Goal: Transaction & Acquisition: Purchase product/service

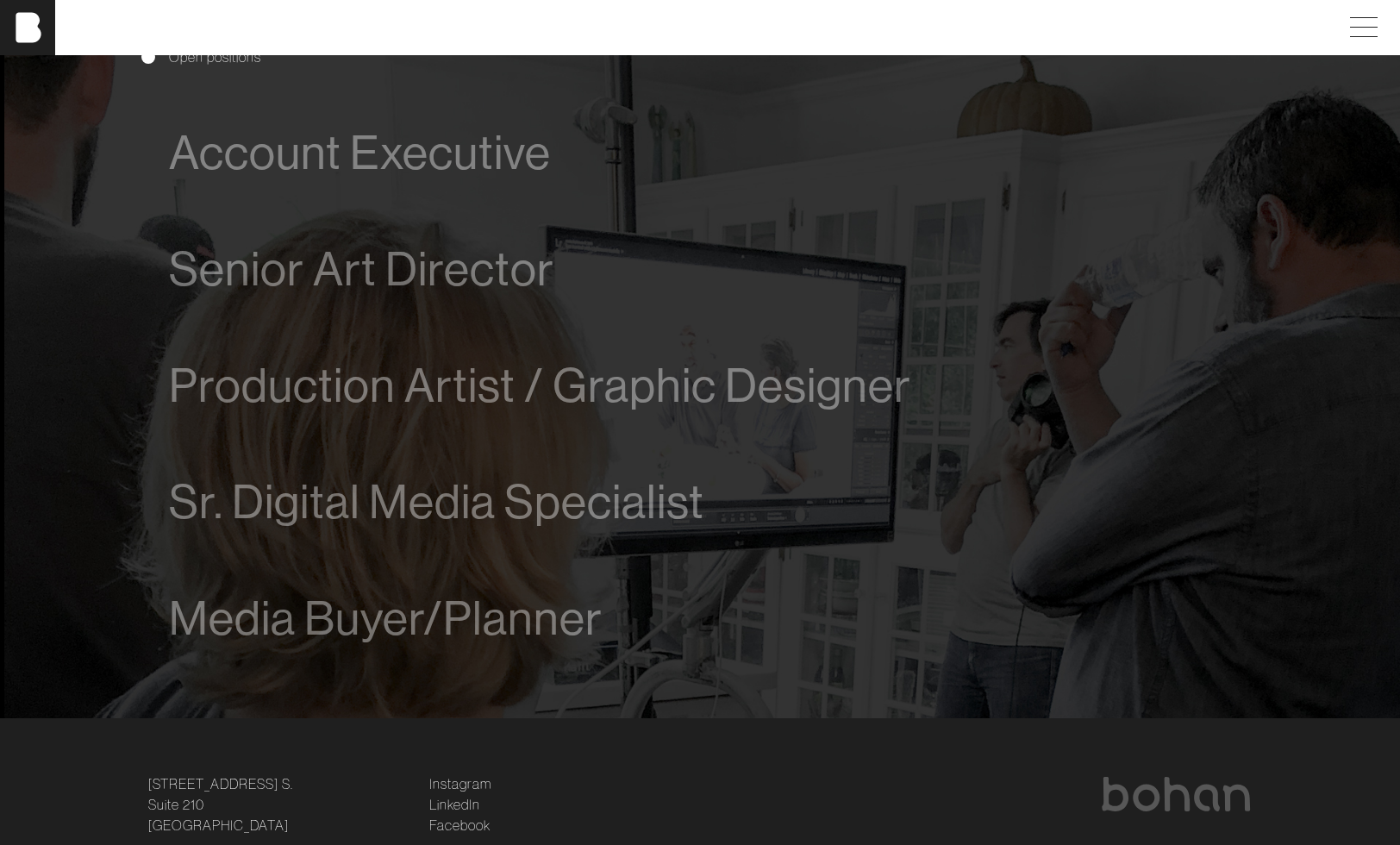
scroll to position [1036, 0]
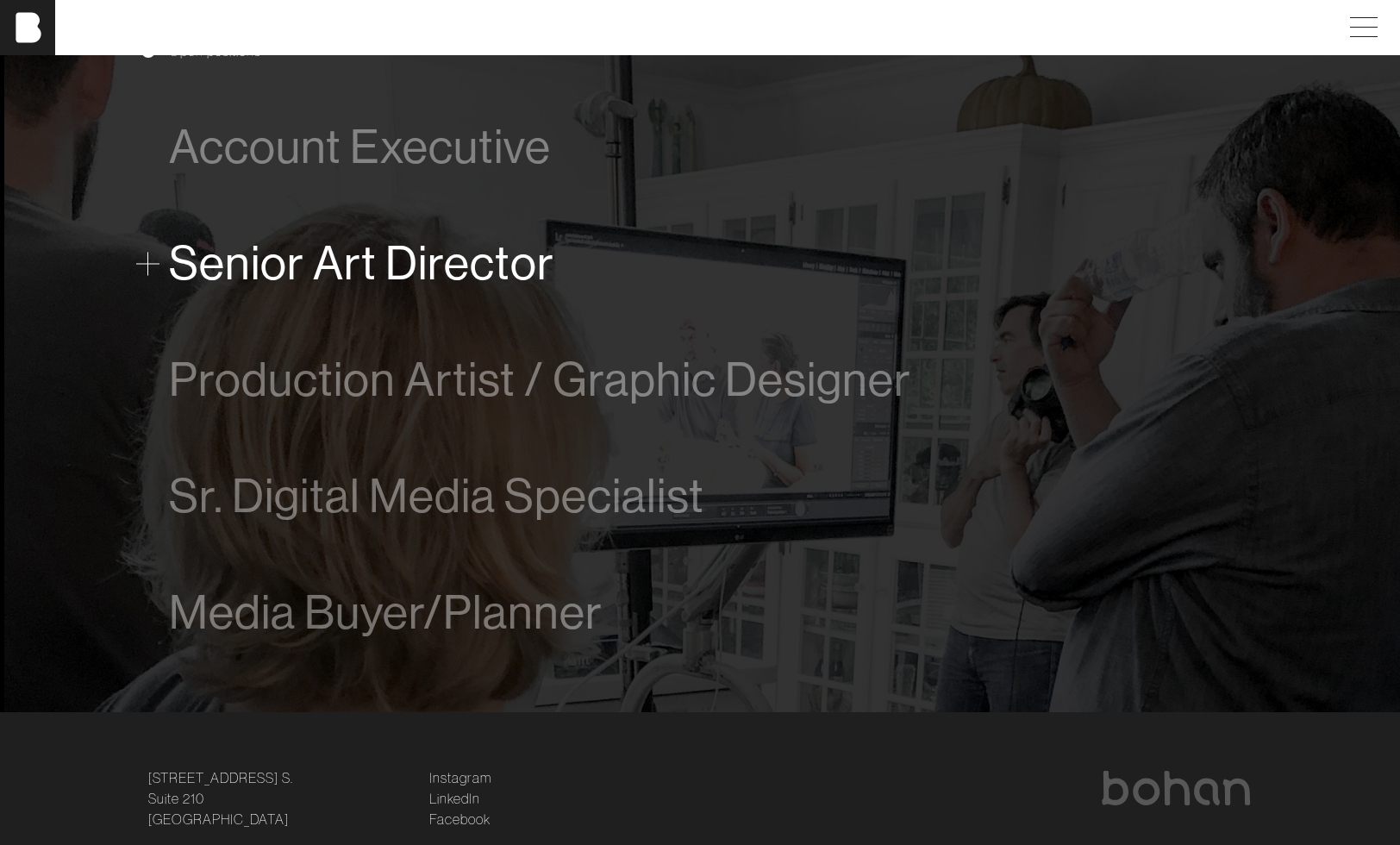
click at [485, 266] on span "Senior Art Director" at bounding box center [361, 263] width 385 height 53
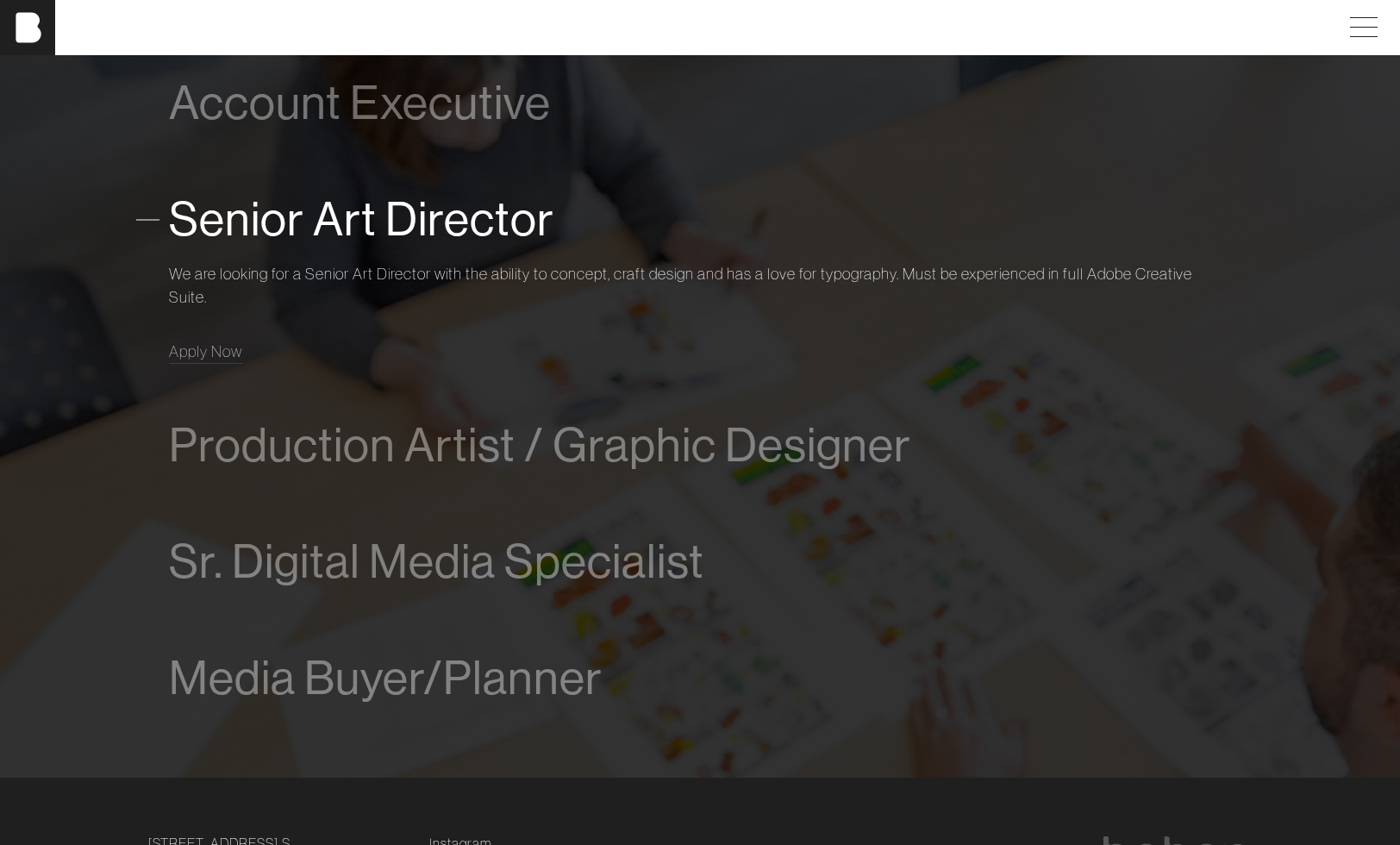
scroll to position [1174, 0]
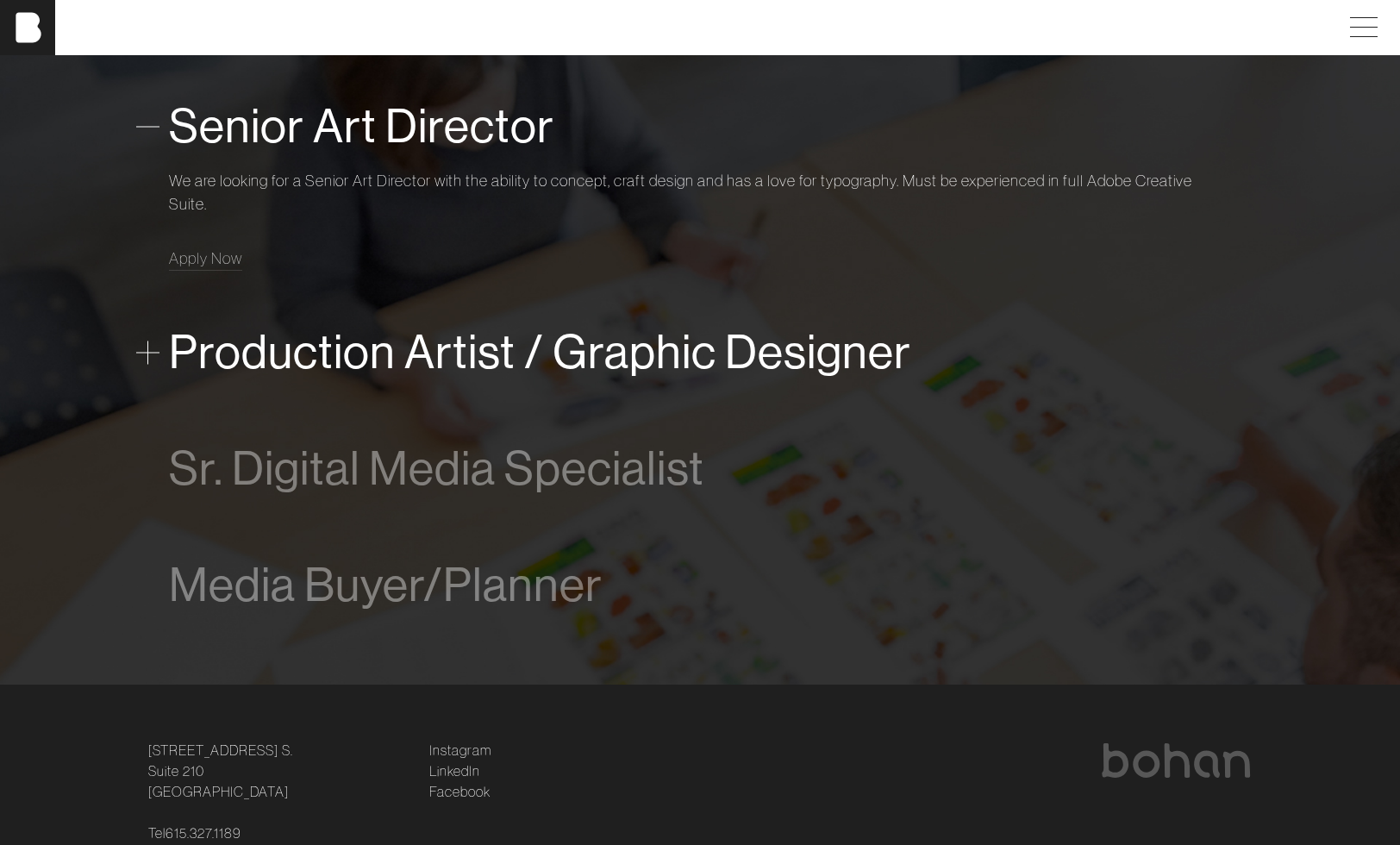
click at [401, 353] on span "Production Artist / Graphic Designer" at bounding box center [539, 352] width 742 height 53
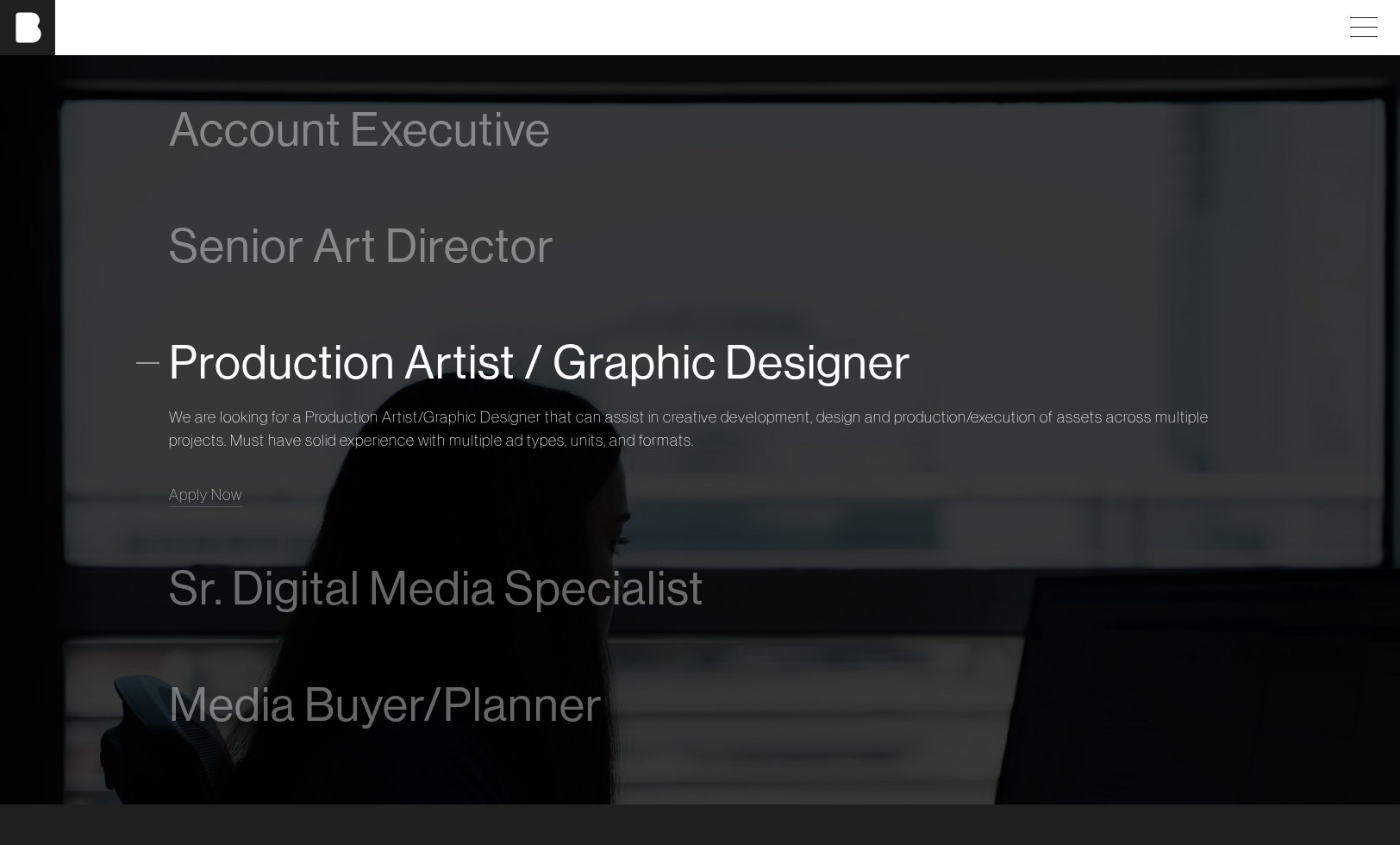
scroll to position [1044, 0]
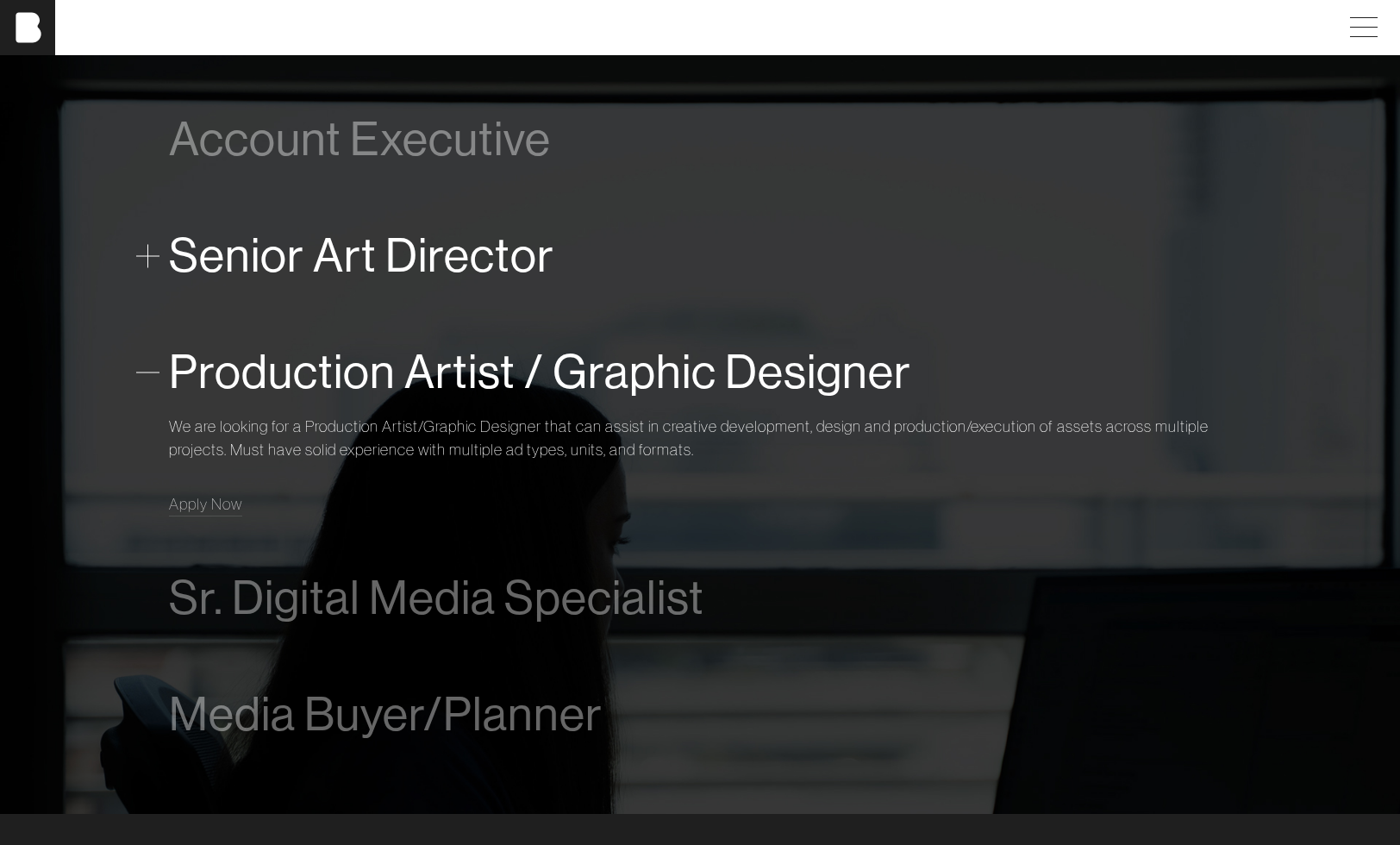
click at [422, 262] on span "Senior Art Director" at bounding box center [361, 255] width 385 height 53
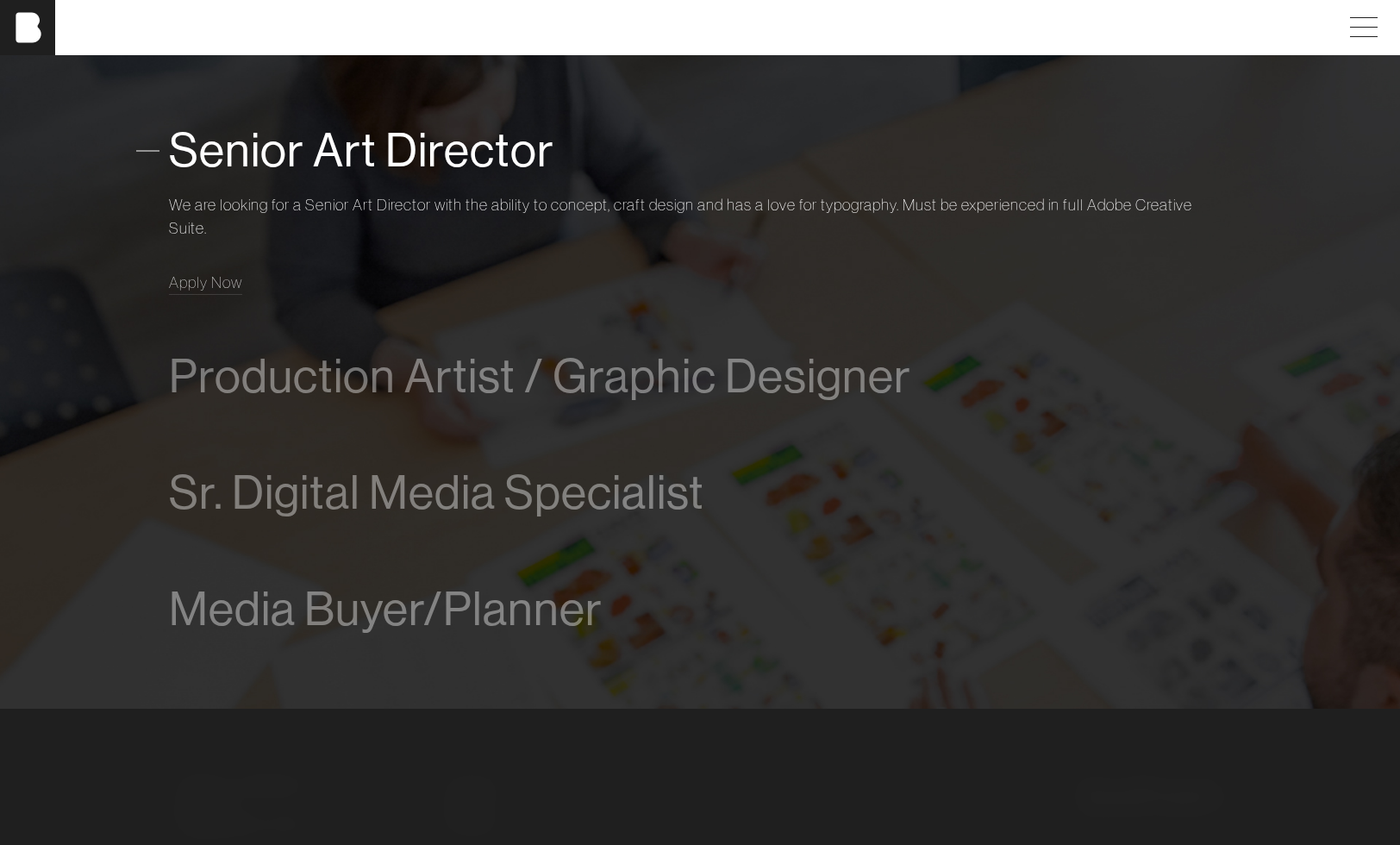
scroll to position [1176, 0]
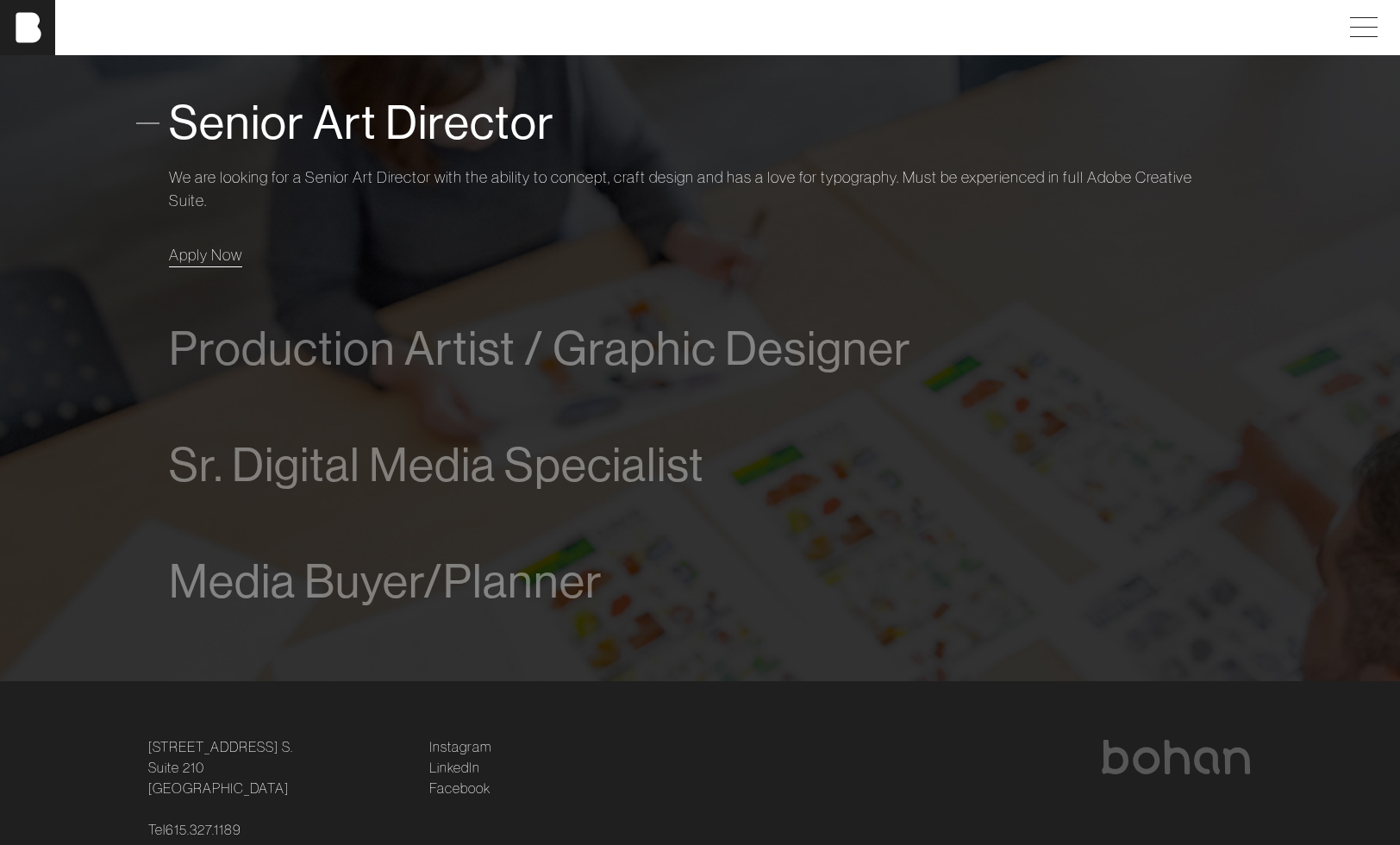
click at [201, 261] on span "Apply Now" at bounding box center [205, 254] width 73 height 20
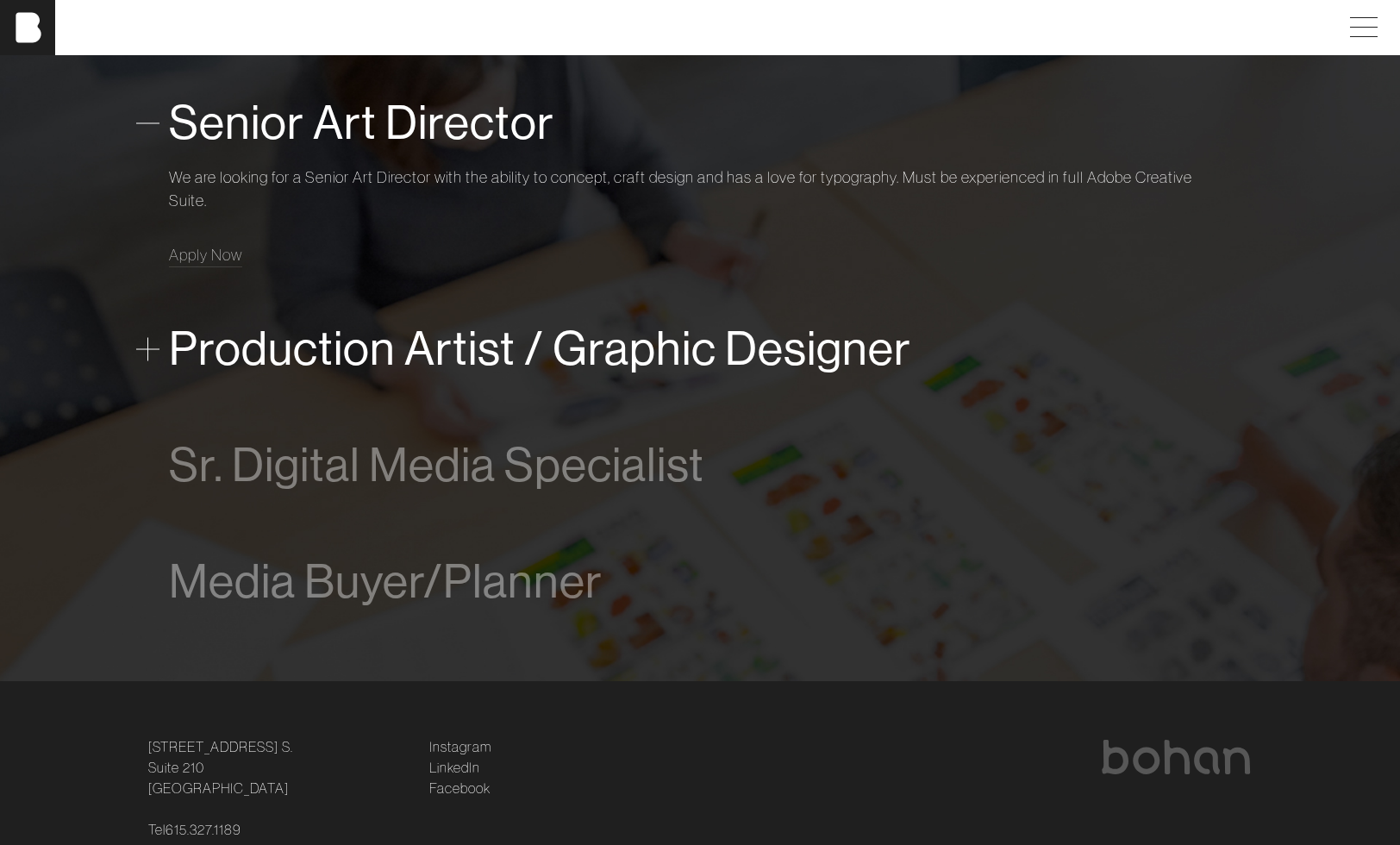
click at [344, 348] on span "Production Artist / Graphic Designer" at bounding box center [539, 348] width 742 height 53
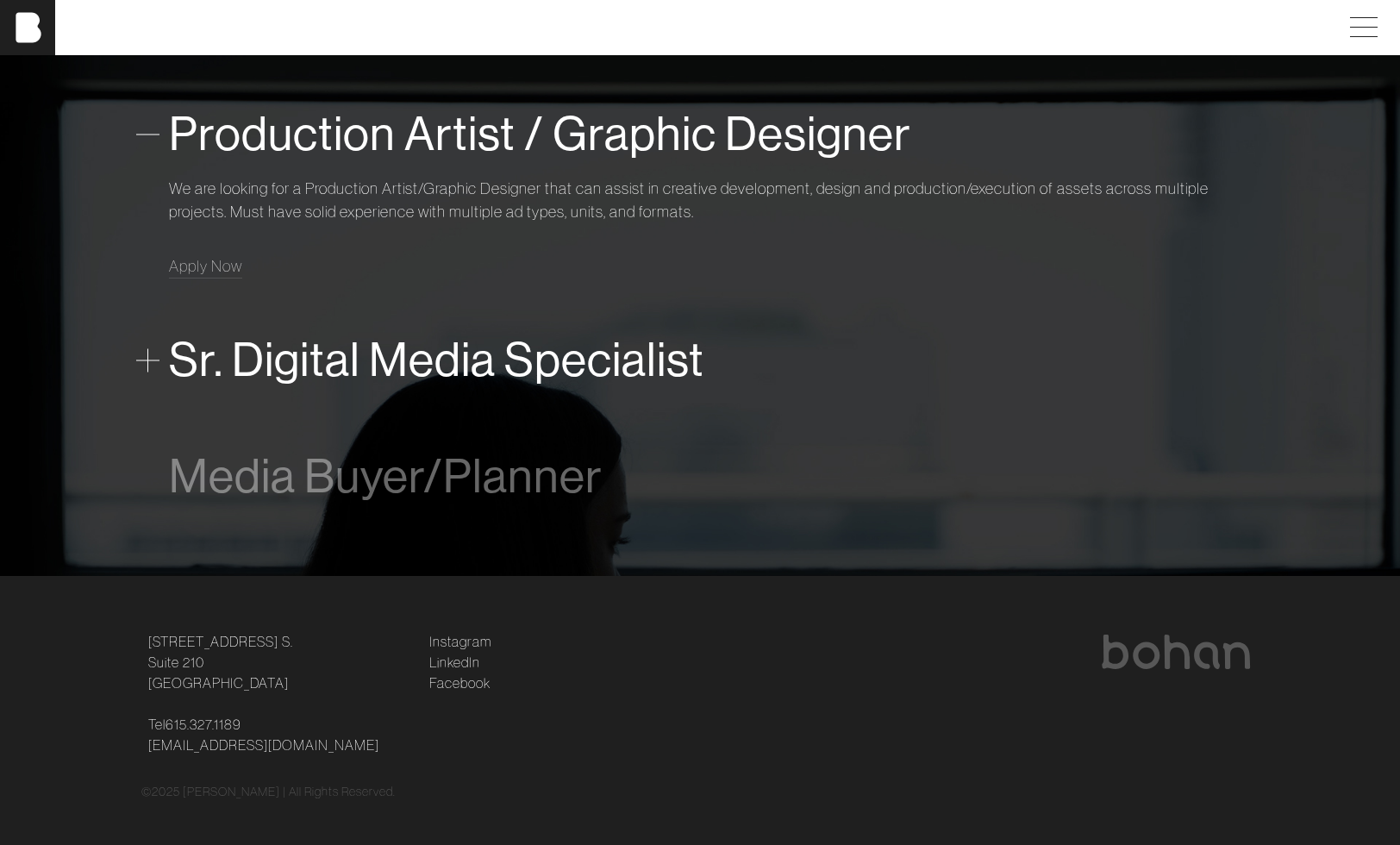
scroll to position [1120, 0]
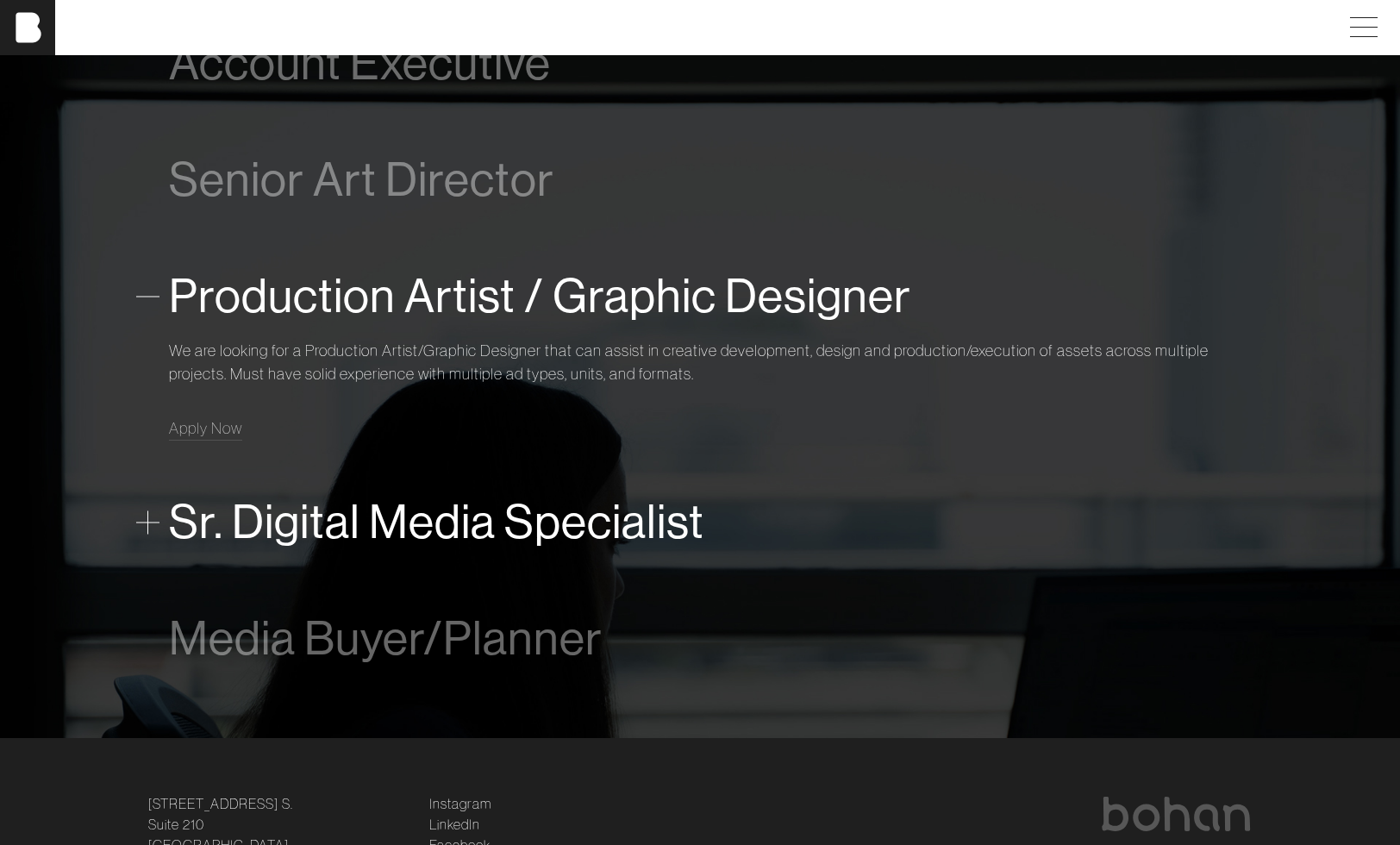
click at [460, 526] on span "Sr. Digital Media Specialist" at bounding box center [436, 522] width 536 height 53
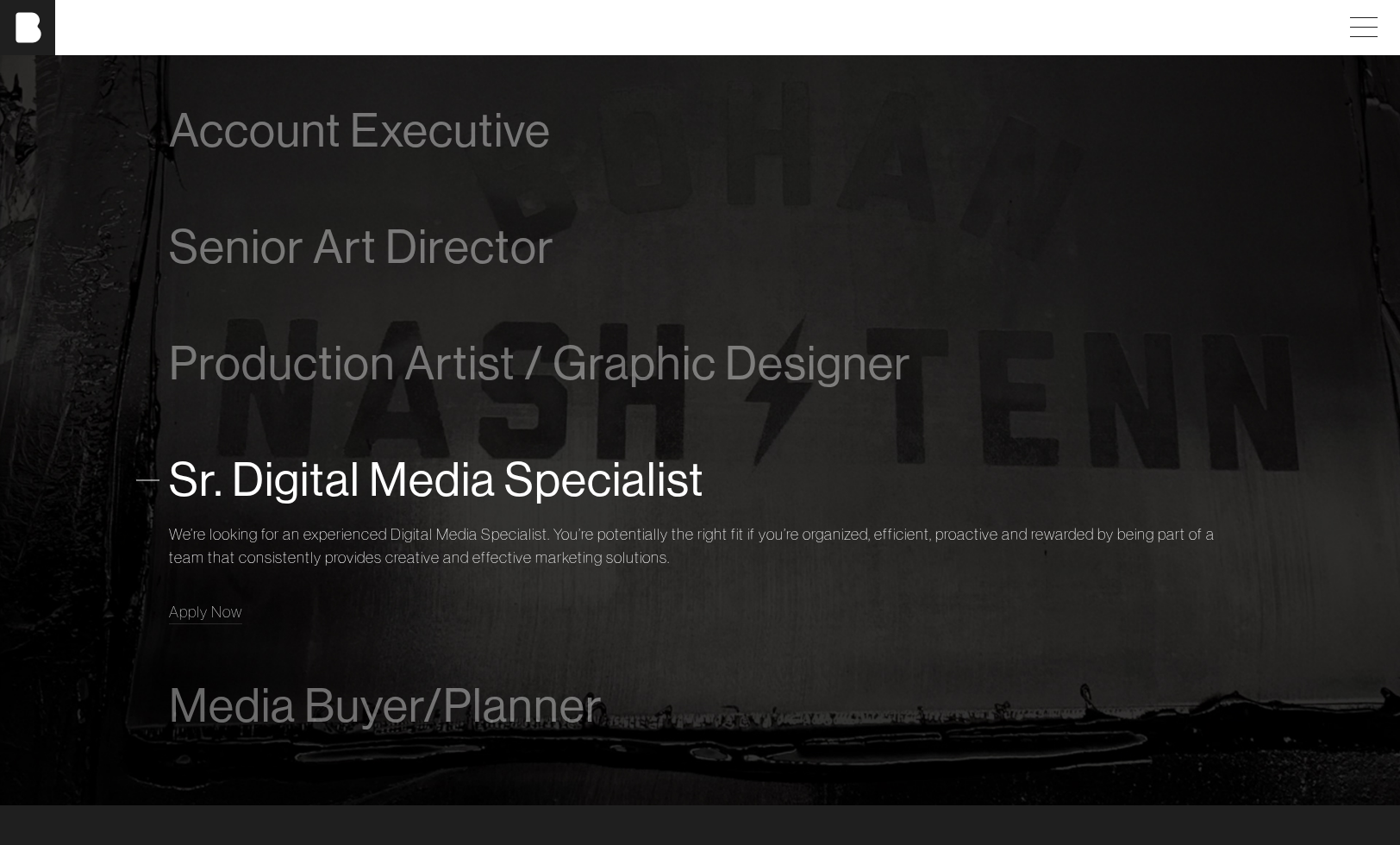
scroll to position [955, 0]
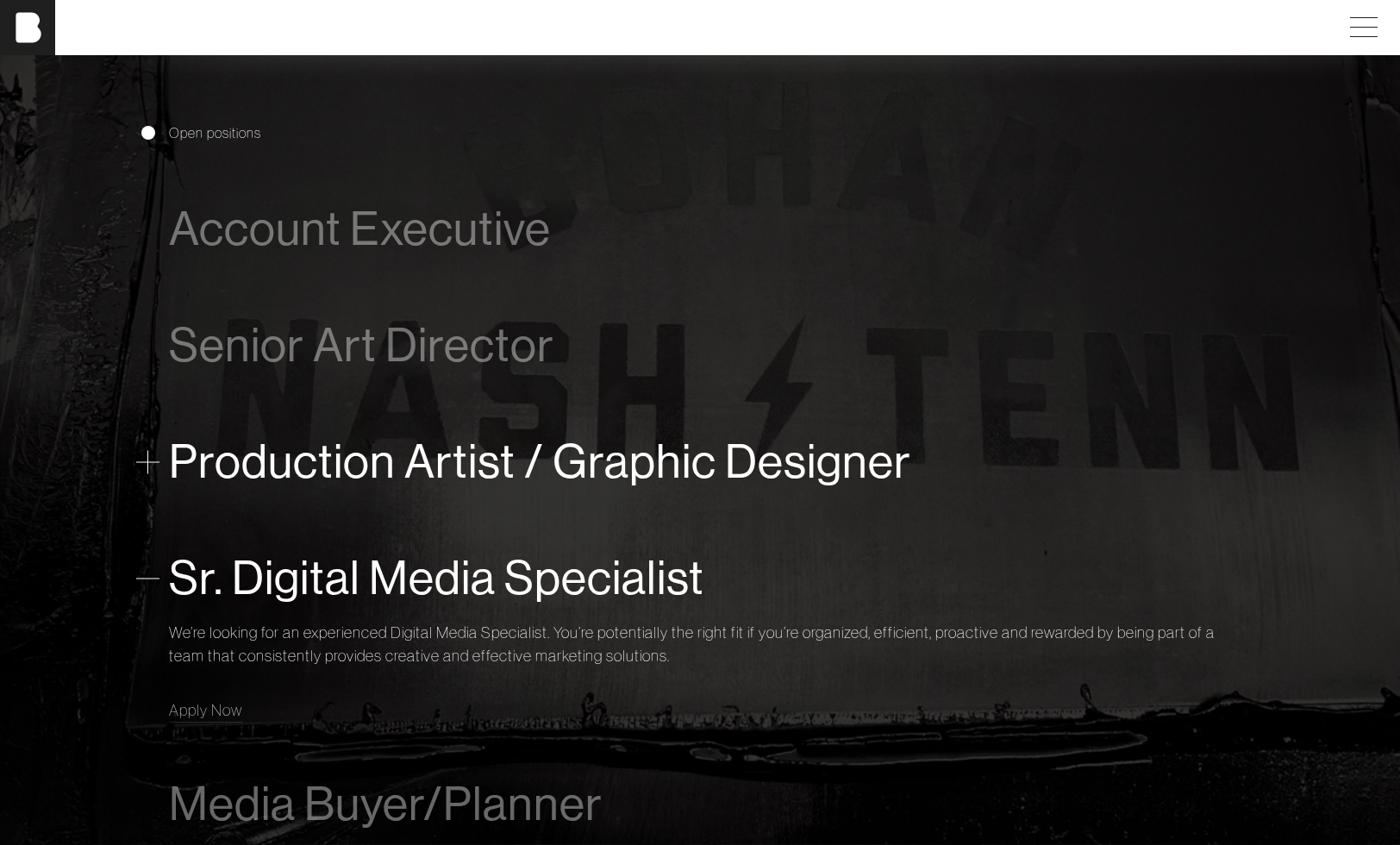
click at [319, 465] on span "Production Artist / Graphic Designer" at bounding box center [539, 462] width 742 height 53
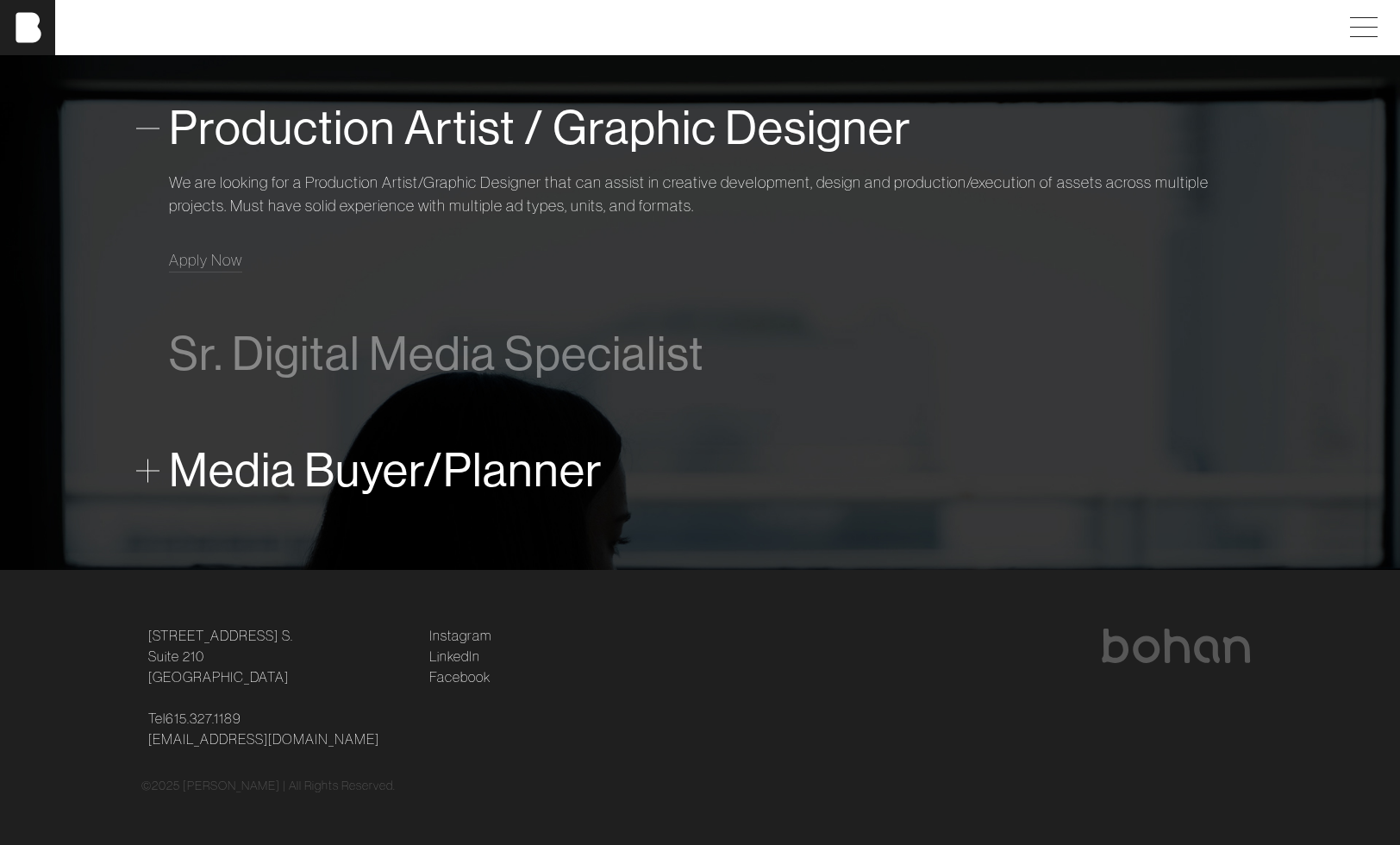
scroll to position [942, 0]
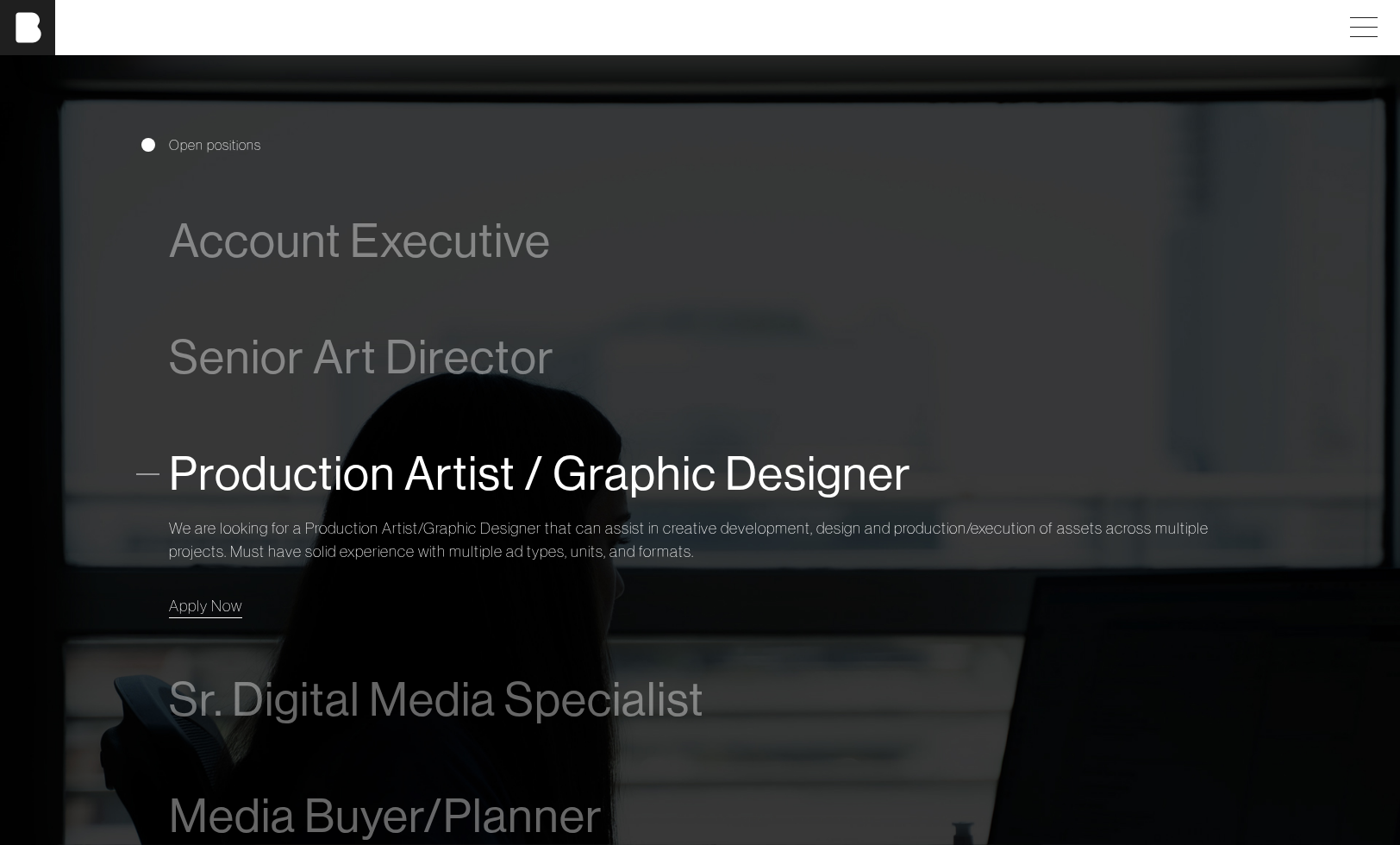
click at [197, 611] on span "Apply Now" at bounding box center [205, 605] width 73 height 20
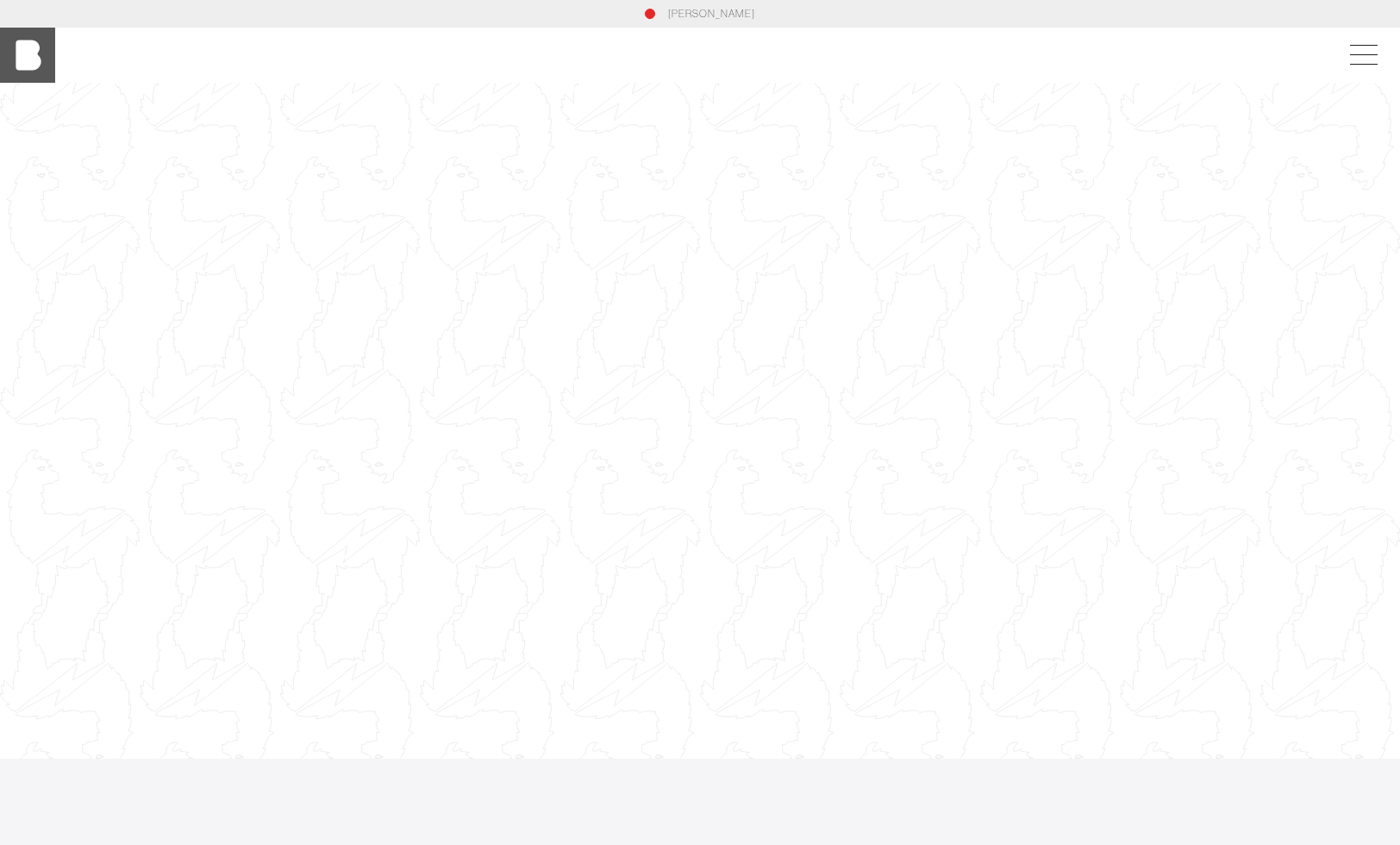
click at [20, 57] on img at bounding box center [27, 55] width 55 height 55
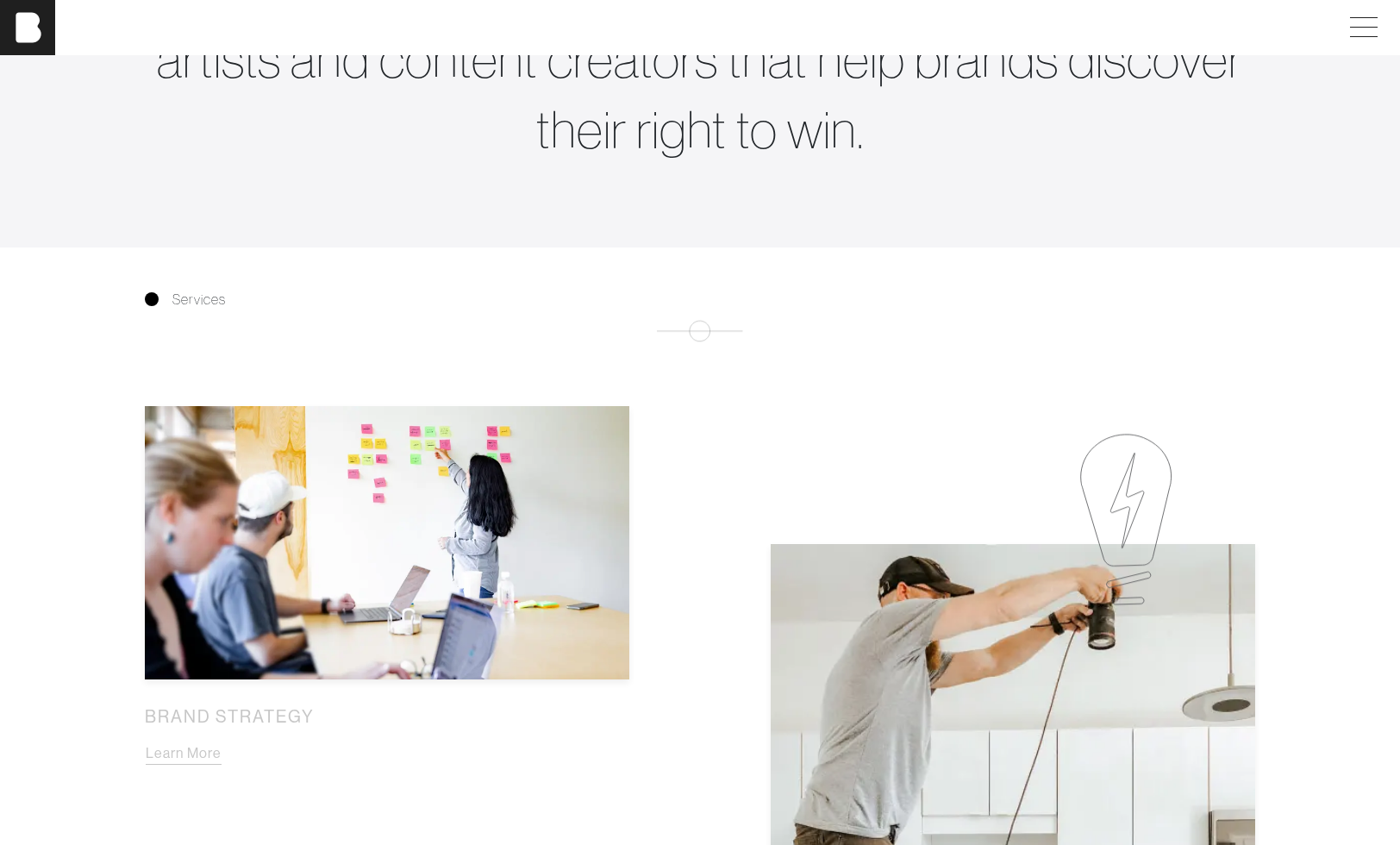
scroll to position [887, 0]
click at [1380, 17] on span at bounding box center [1360, 27] width 40 height 31
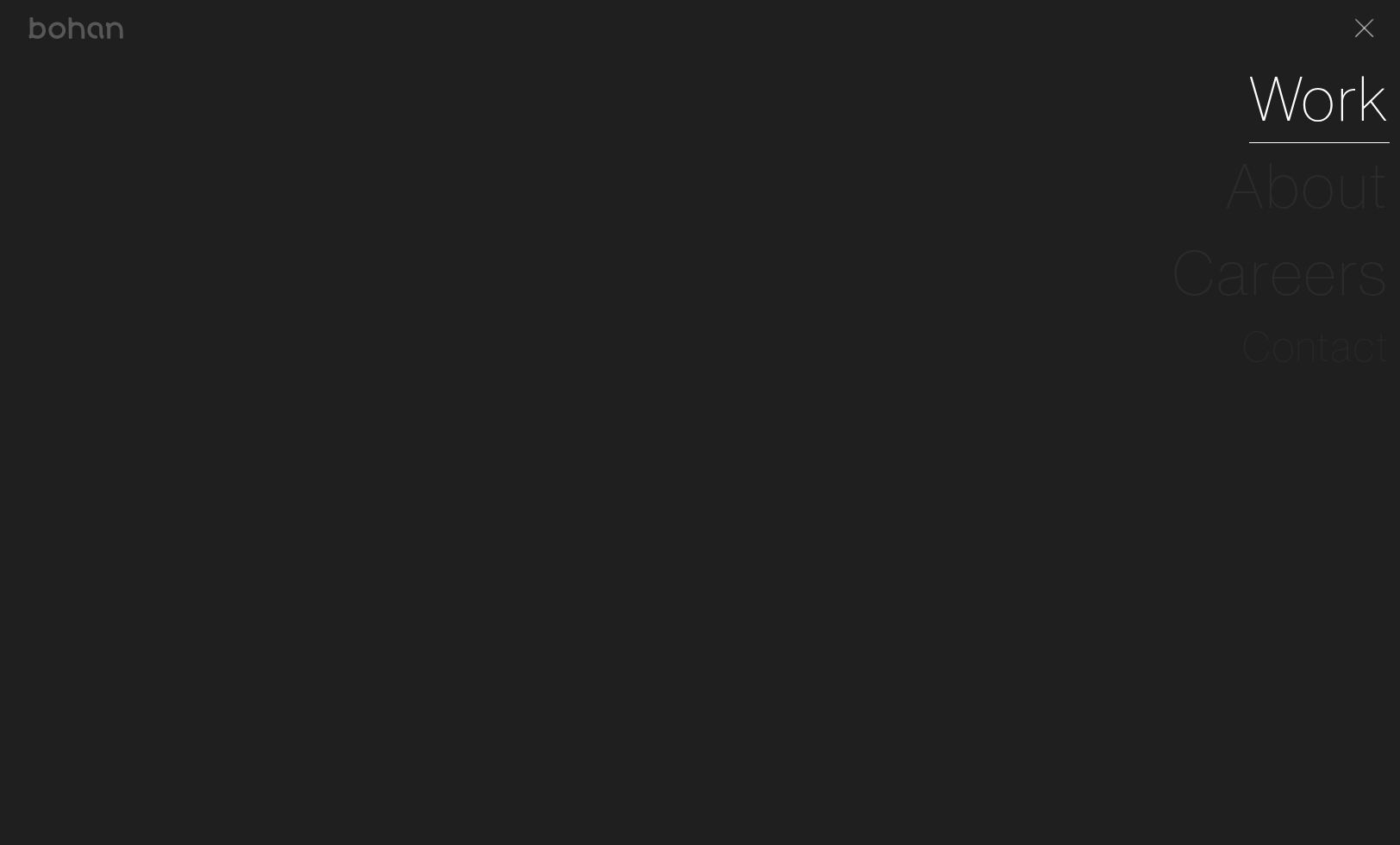
click at [1341, 86] on link "Work" at bounding box center [1318, 98] width 140 height 87
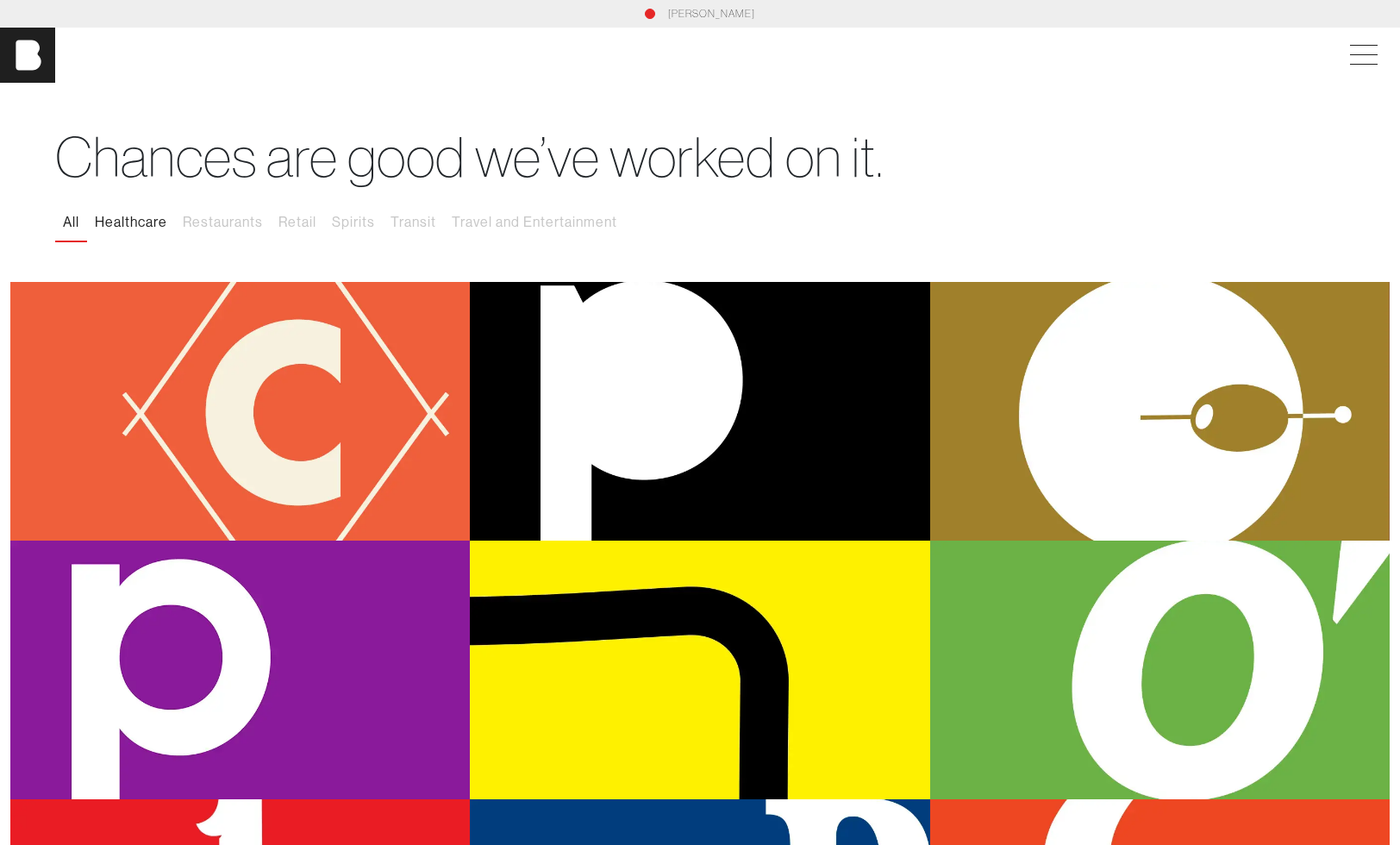
click at [161, 228] on button "Healthcare" at bounding box center [131, 222] width 88 height 36
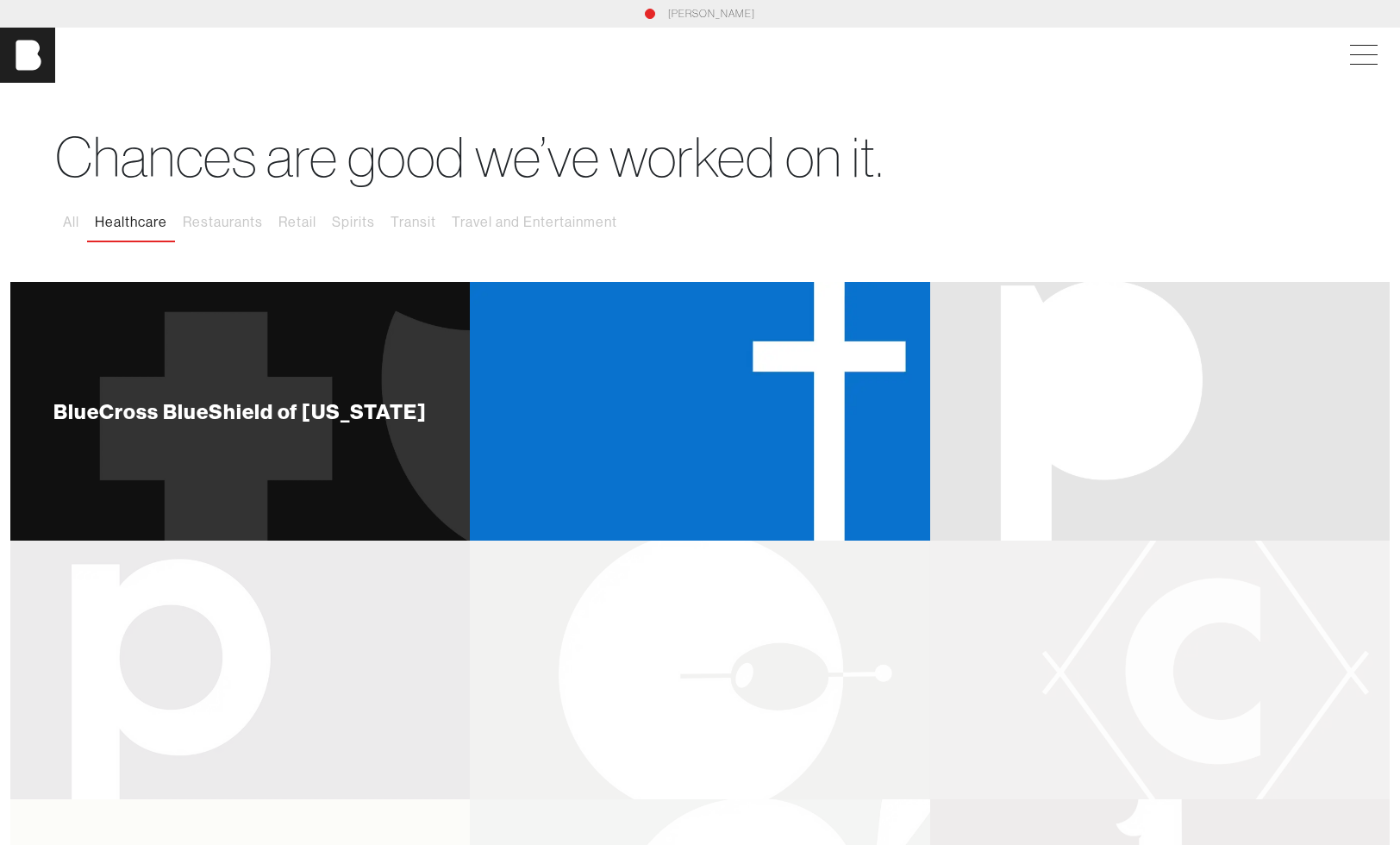
click at [225, 435] on div "BlueCross BlueShield of [US_STATE]" at bounding box center [240, 411] width 460 height 259
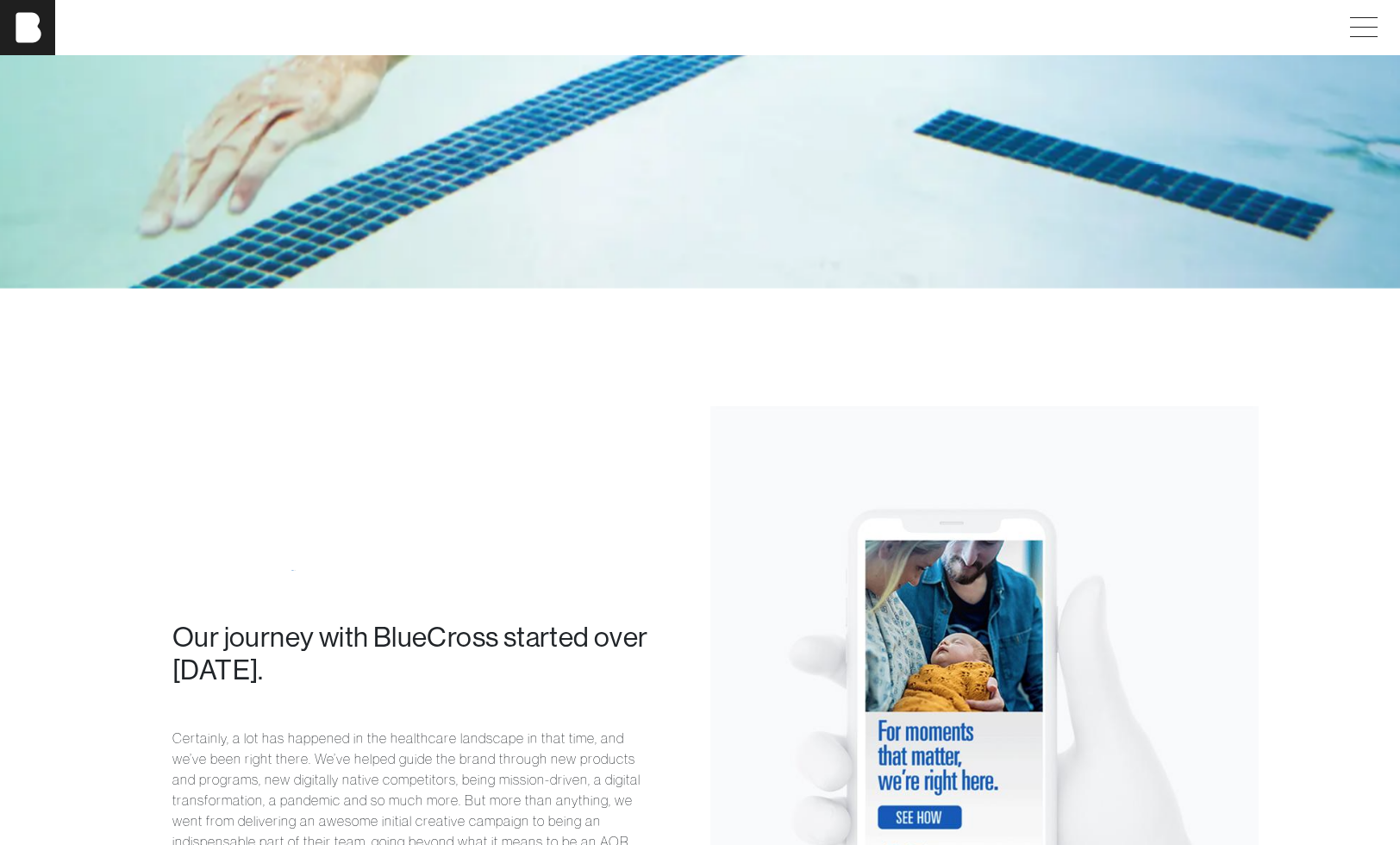
scroll to position [1257, 0]
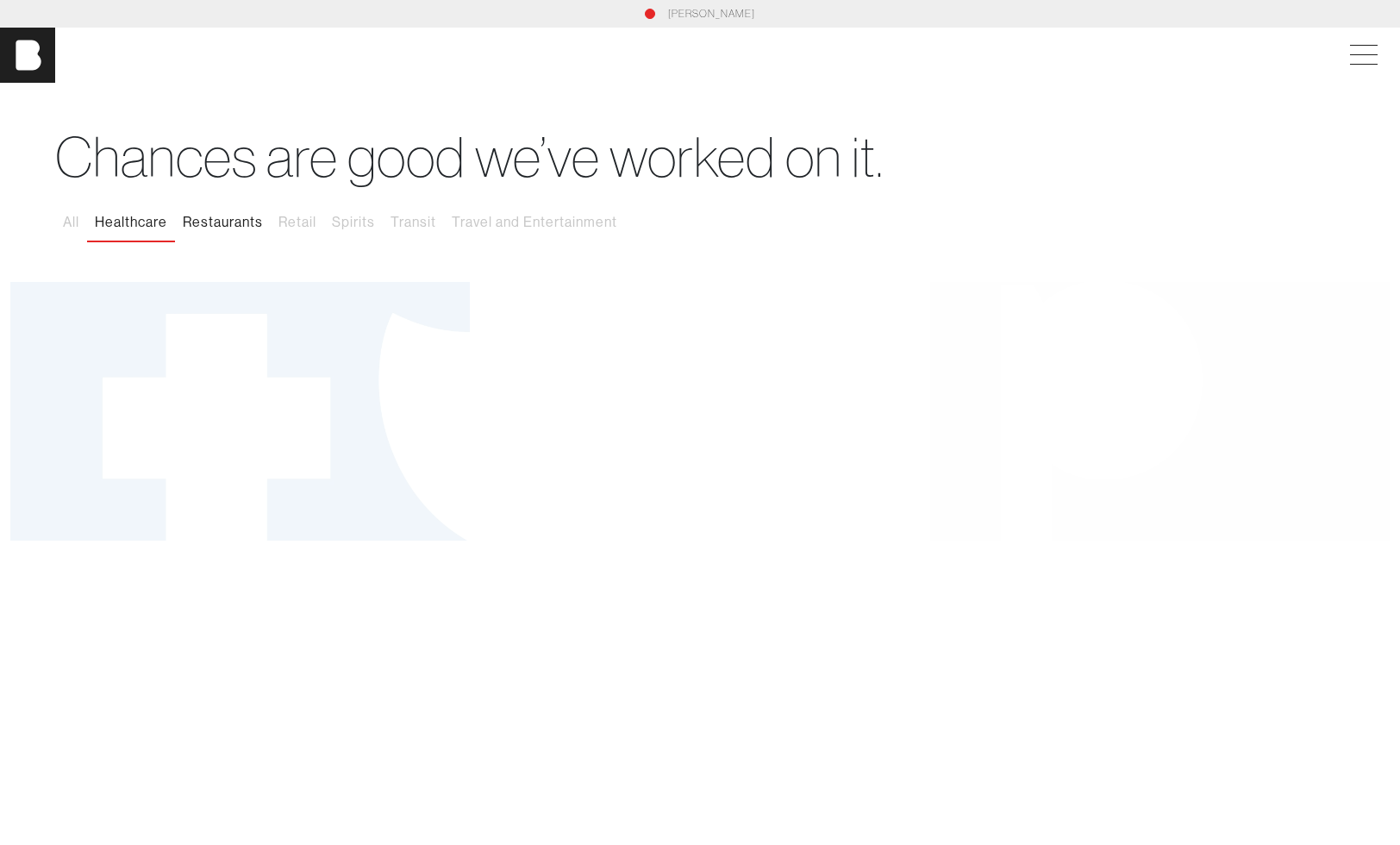
click at [233, 227] on button "Restaurants" at bounding box center [222, 222] width 96 height 36
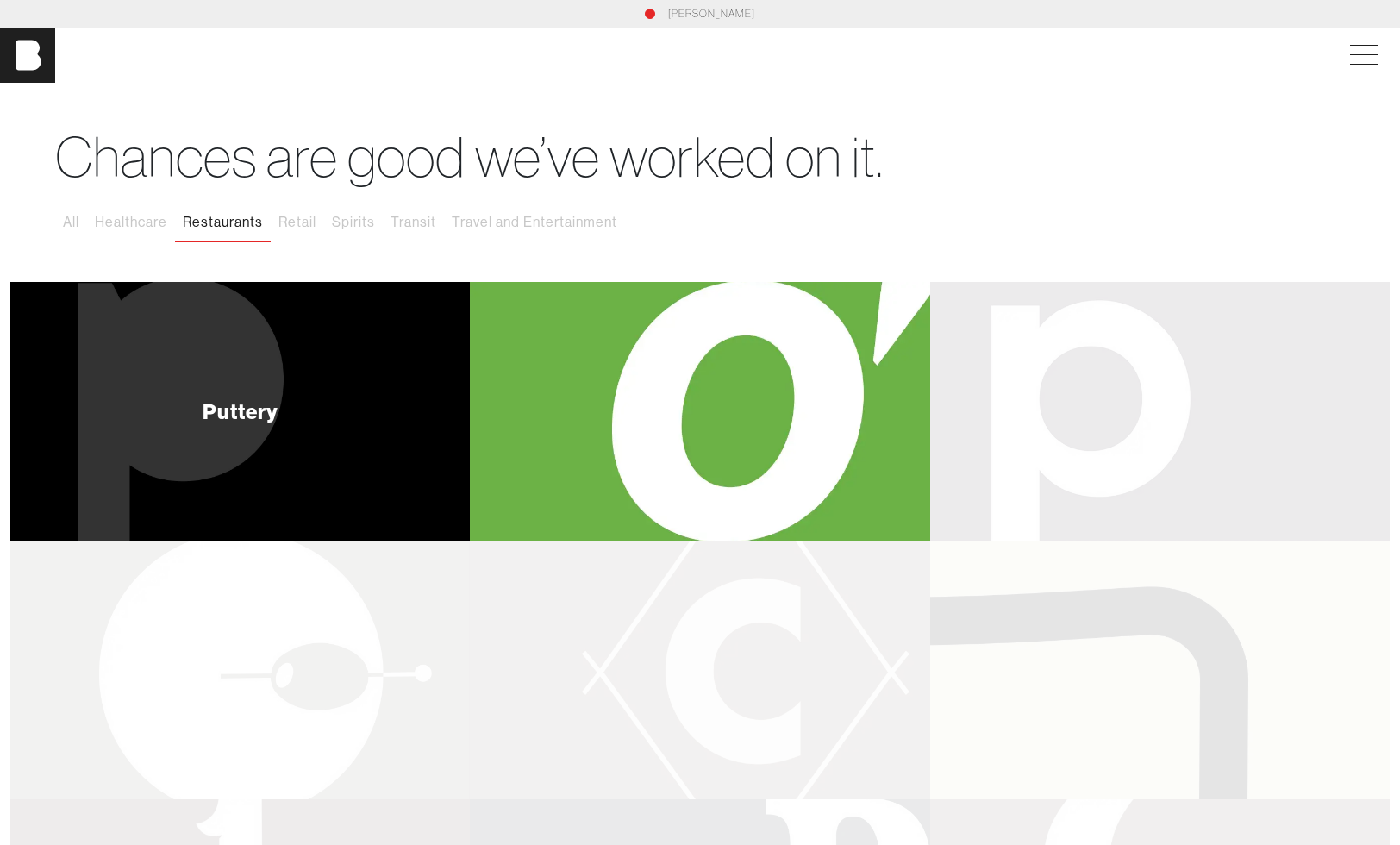
click at [324, 500] on div "Puttery" at bounding box center [240, 411] width 460 height 259
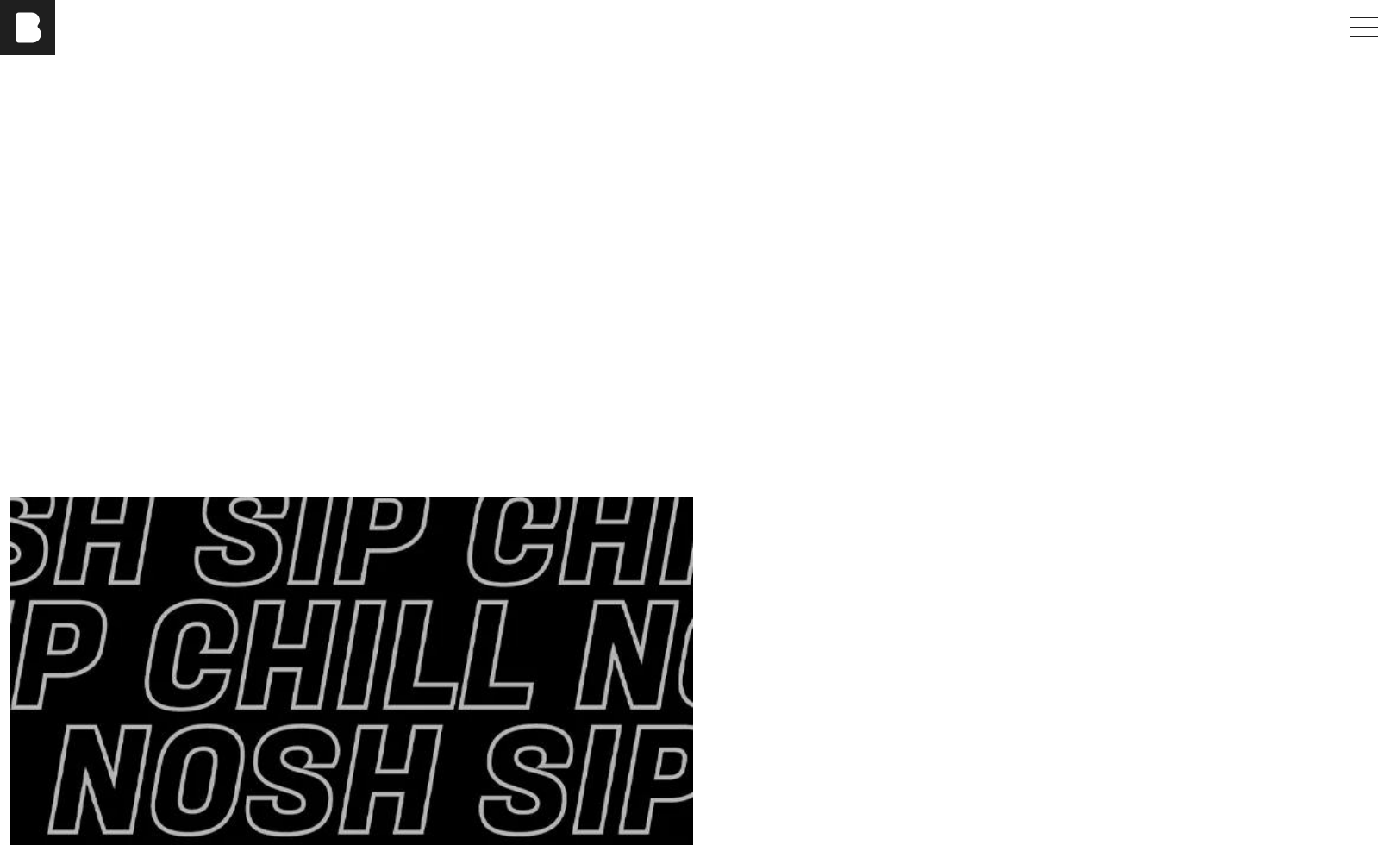
scroll to position [2855, 0]
